Goal: Information Seeking & Learning: Learn about a topic

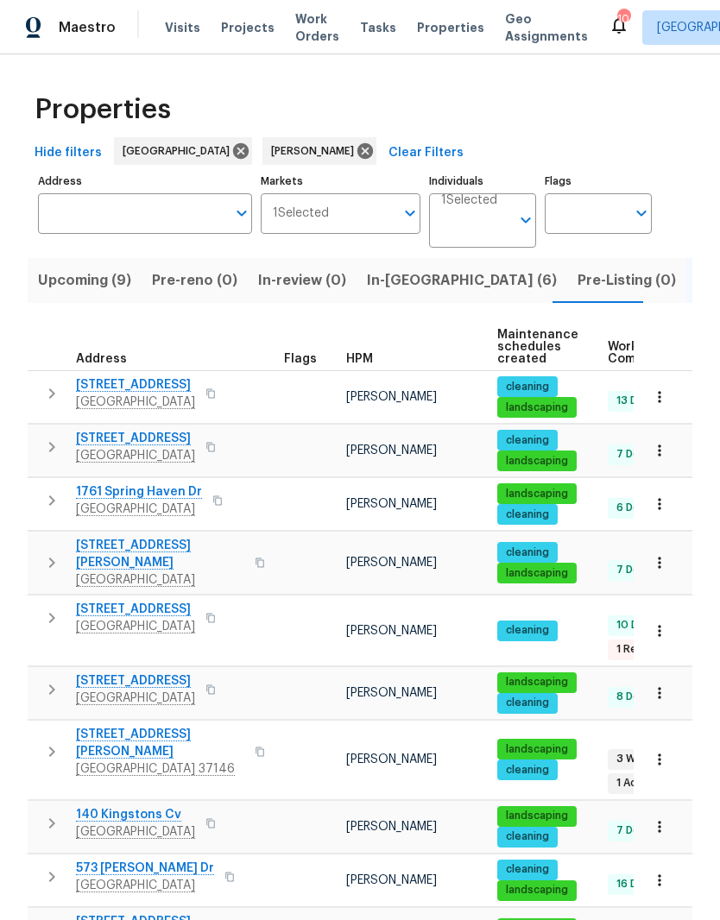
click at [149, 726] on span "[STREET_ADDRESS][PERSON_NAME]" at bounding box center [160, 743] width 168 height 35
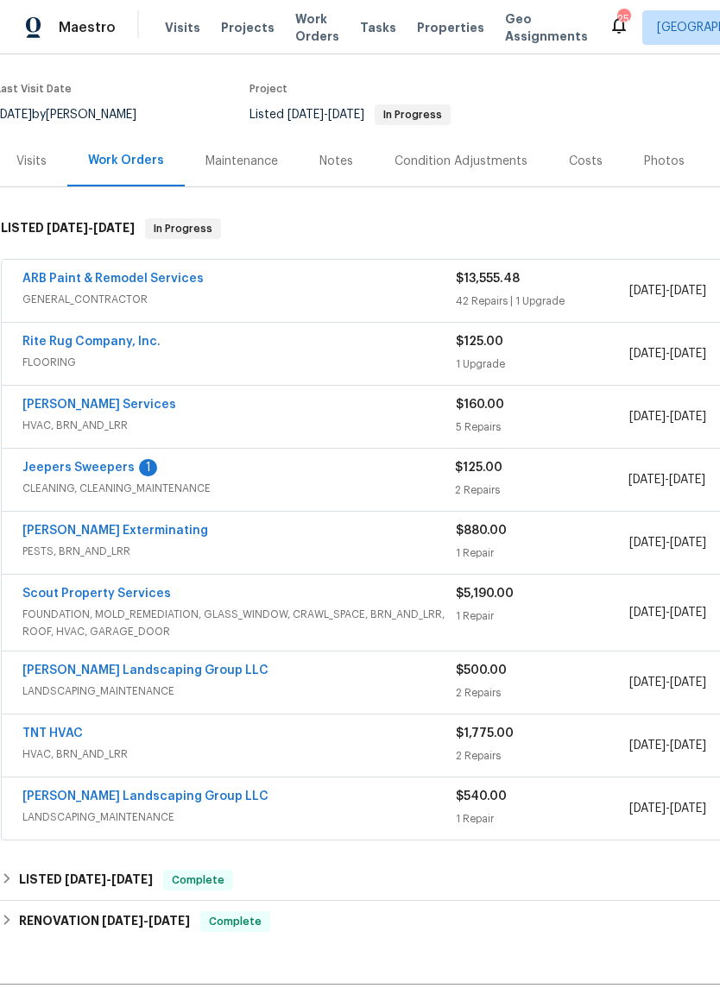
scroll to position [110, 8]
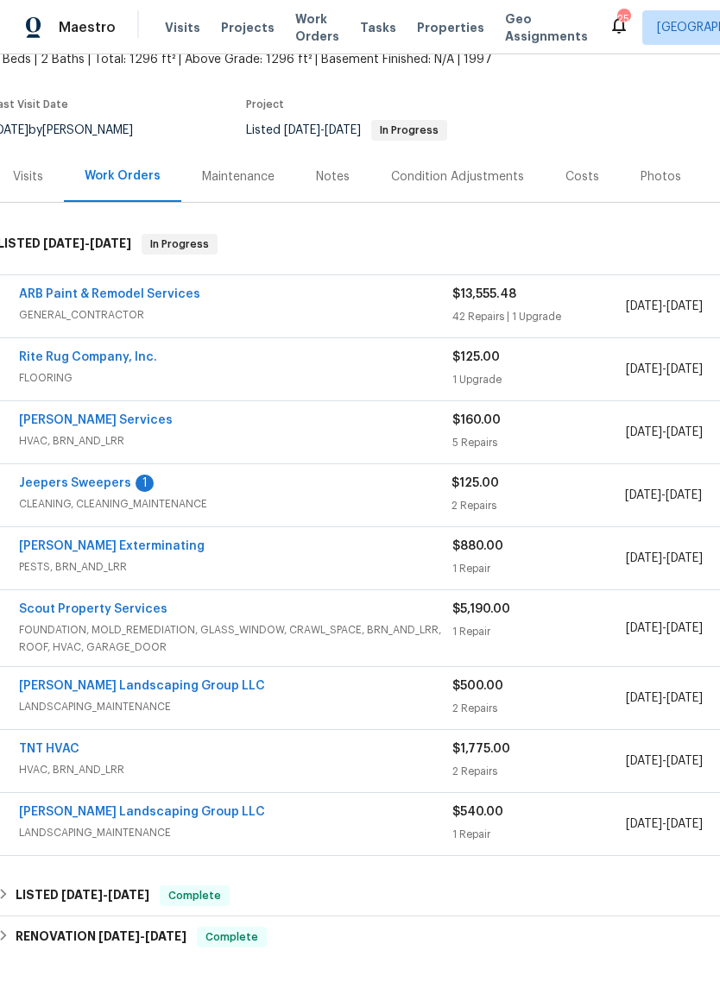
click at [172, 299] on link "ARB Paint & Remodel Services" at bounding box center [109, 294] width 181 height 12
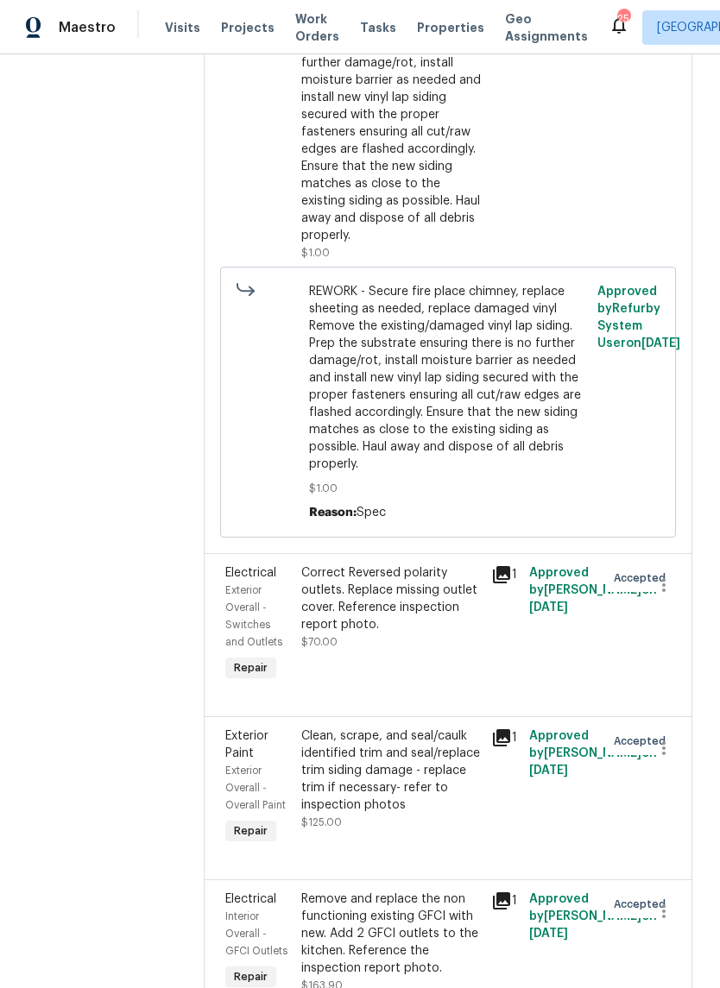
scroll to position [2588, 0]
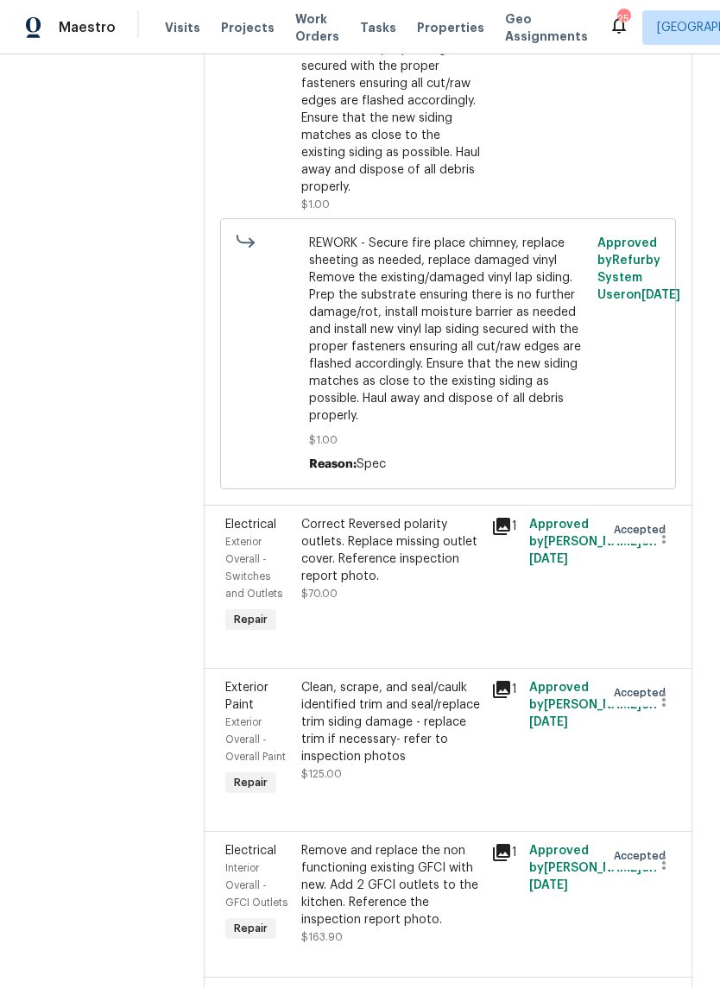
click at [437, 516] on div "Correct Reversed polarity outlets. Replace missing outlet cover. Reference insp…" at bounding box center [391, 550] width 180 height 69
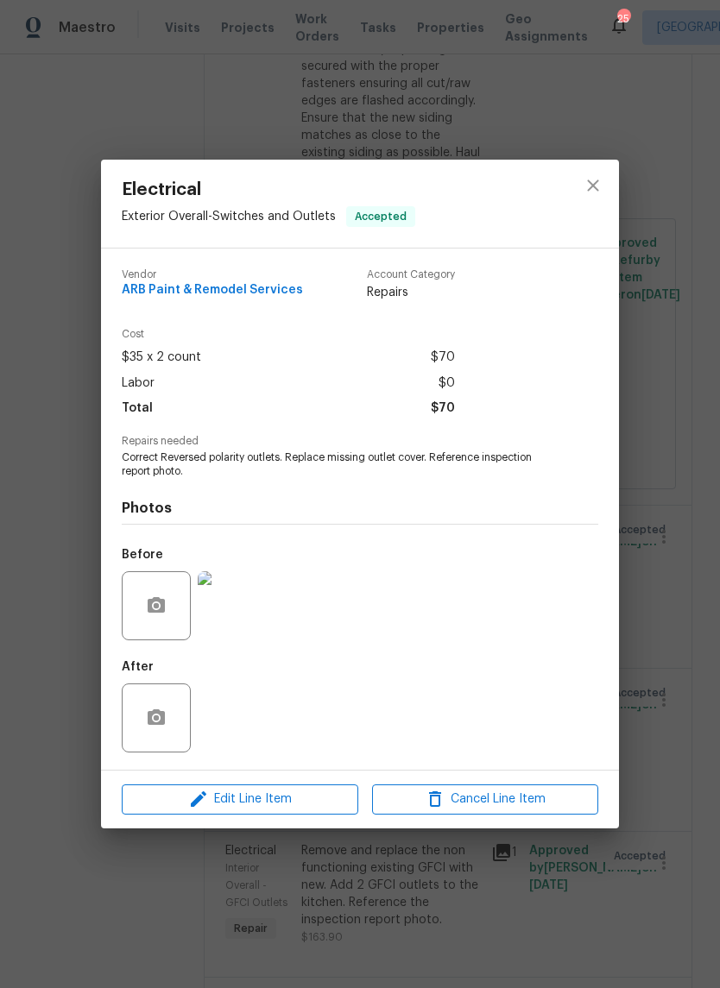
click at [248, 600] on img at bounding box center [232, 605] width 69 height 69
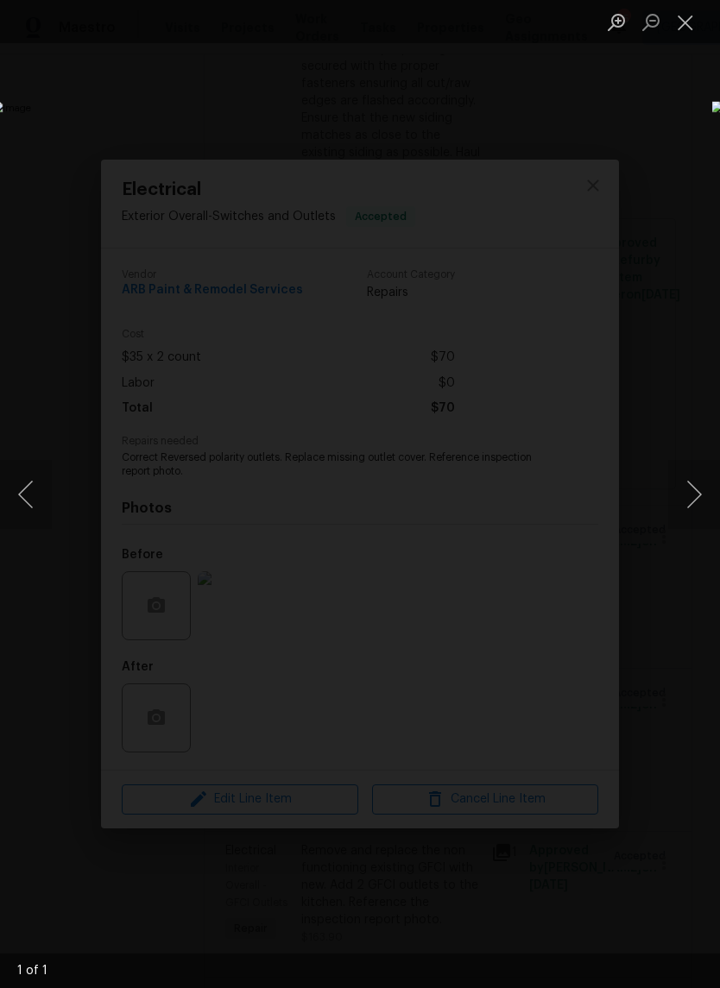
click at [684, 29] on button "Close lightbox" at bounding box center [685, 22] width 35 height 30
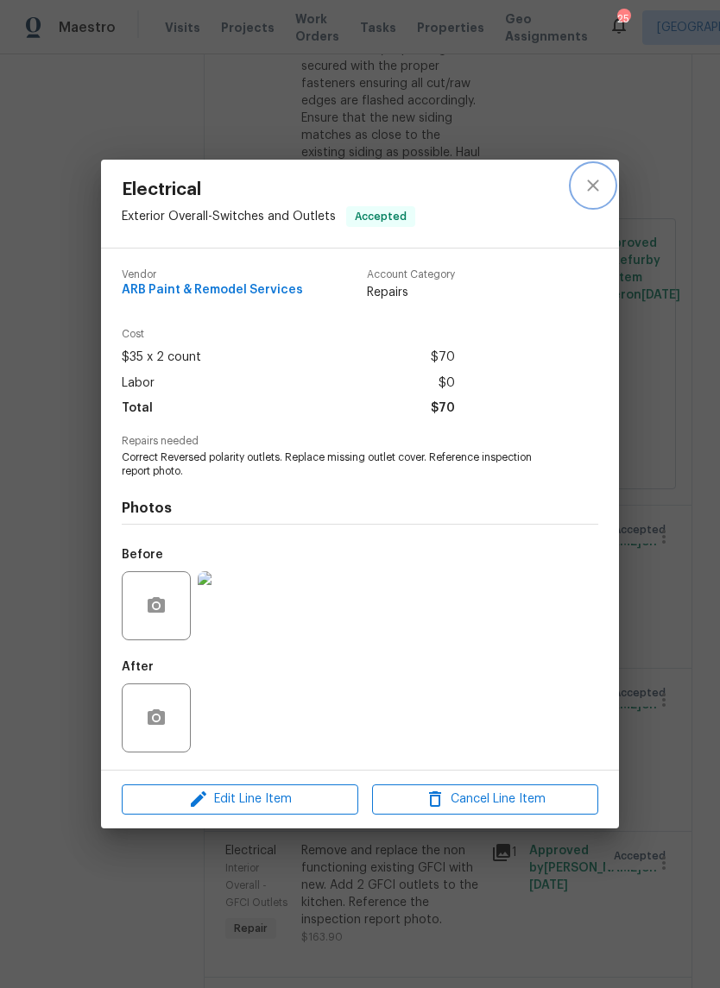
click at [591, 191] on icon "close" at bounding box center [593, 185] width 21 height 21
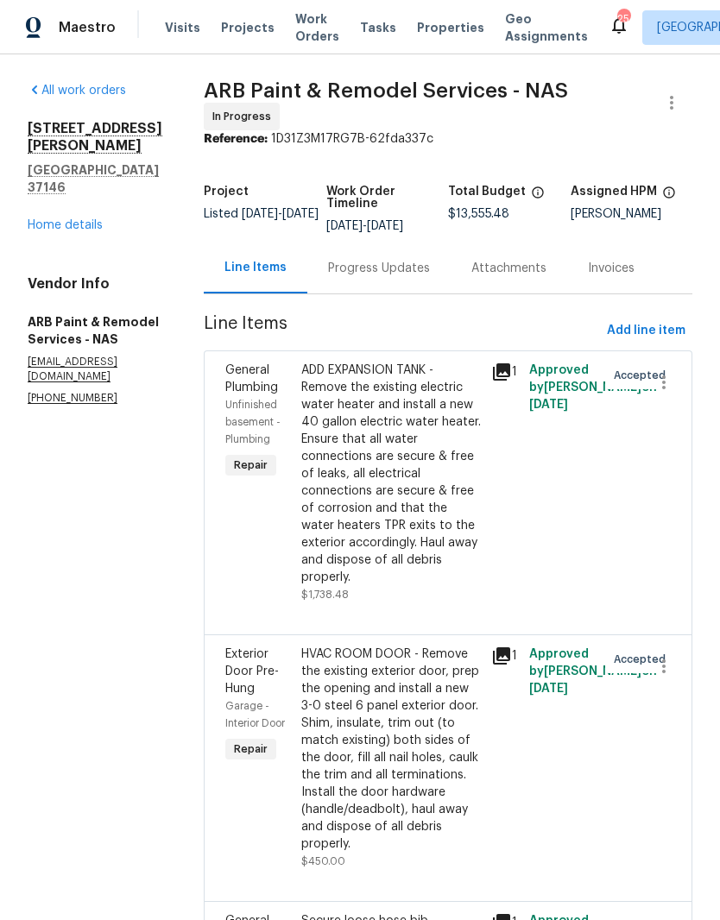
scroll to position [0, 0]
